Goal: Task Accomplishment & Management: Manage account settings

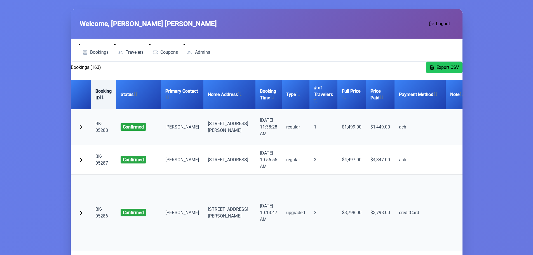
click at [99, 91] on th "Booking ID" at bounding box center [103, 94] width 25 height 29
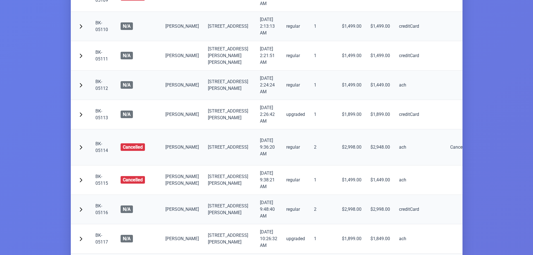
scroll to position [224, 0]
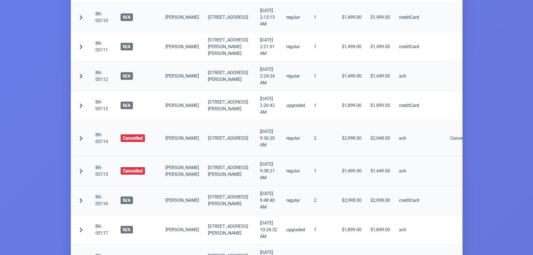
click at [100, 177] on link "BK-05115" at bounding box center [101, 171] width 13 height 12
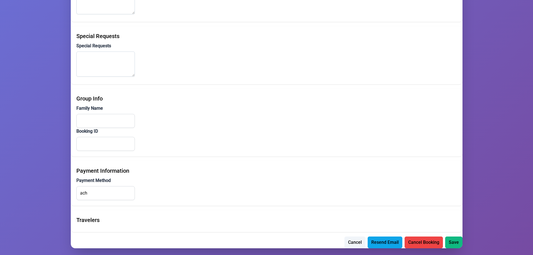
scroll to position [389, 0]
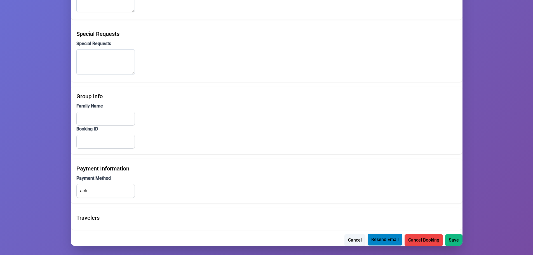
click at [381, 240] on span "Resend Email" at bounding box center [384, 239] width 27 height 7
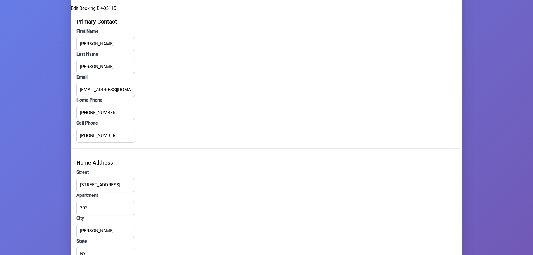
scroll to position [0, 0]
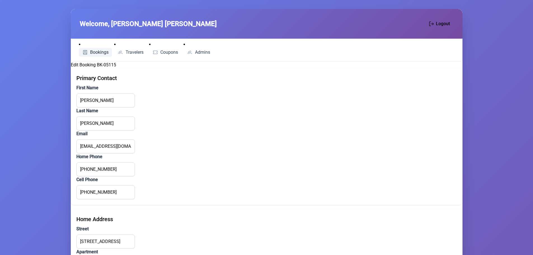
click at [98, 52] on span "Bookings" at bounding box center [99, 52] width 18 height 4
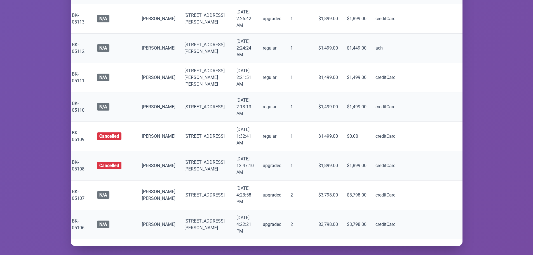
scroll to position [5064, 0]
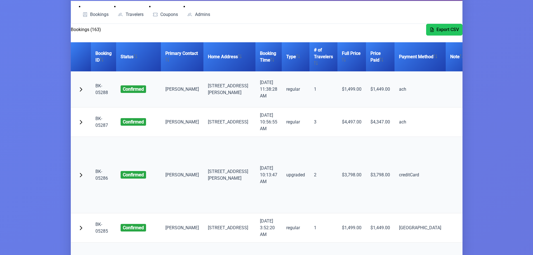
scroll to position [28, 0]
